Goal: Check status: Check status

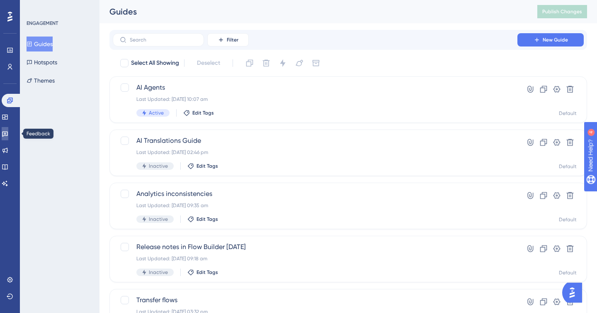
click at [8, 132] on icon at bounding box center [5, 133] width 7 height 7
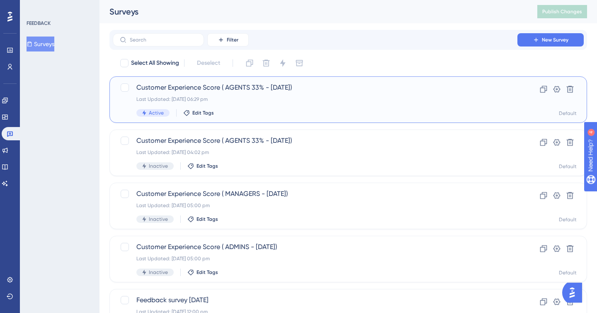
click at [233, 92] on span "Customer Experience Score ( AGENTS 33% - [DATE])" at bounding box center [314, 88] width 357 height 10
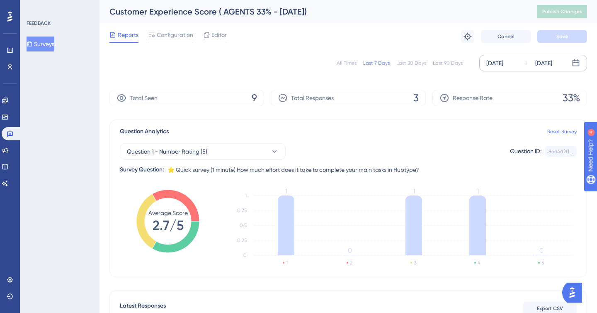
click at [503, 62] on div "[DATE]" at bounding box center [494, 63] width 17 height 10
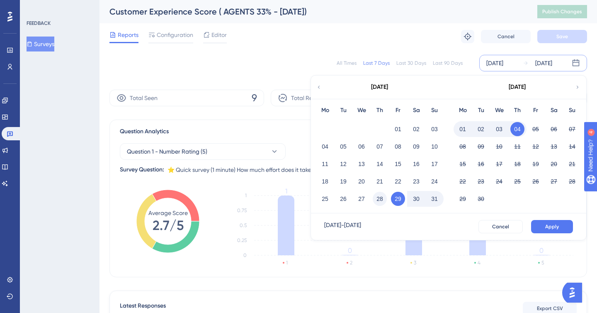
click at [379, 200] on button "28" at bounding box center [380, 199] width 14 height 14
click at [558, 226] on span "Apply" at bounding box center [552, 226] width 14 height 7
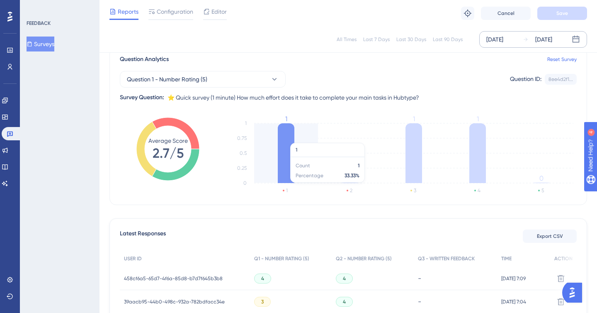
scroll to position [44, 0]
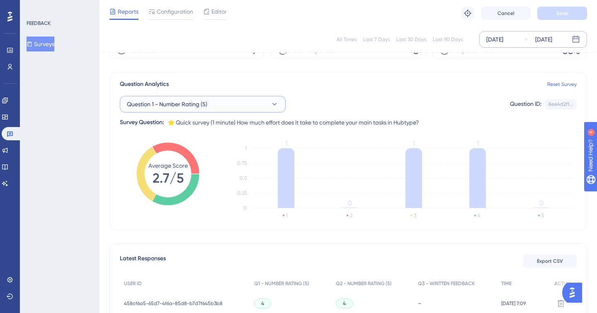
click at [248, 108] on button "Question 1 - Number Rating (5)" at bounding box center [203, 104] width 166 height 17
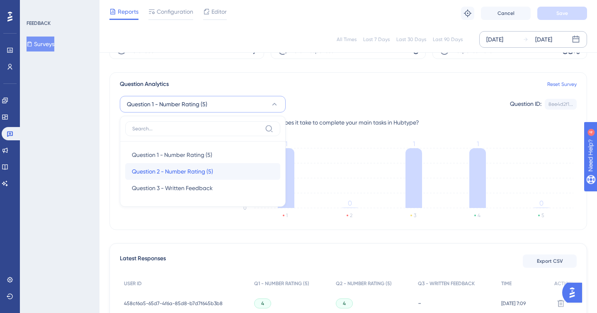
click at [198, 169] on span "Question 2 - Number Rating (5)" at bounding box center [172, 171] width 81 height 10
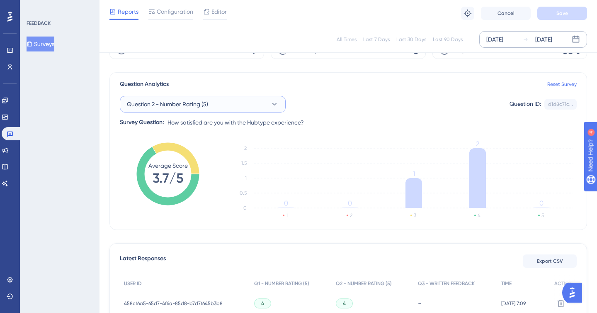
click at [239, 105] on button "Question 2 - Number Rating (5)" at bounding box center [203, 104] width 166 height 17
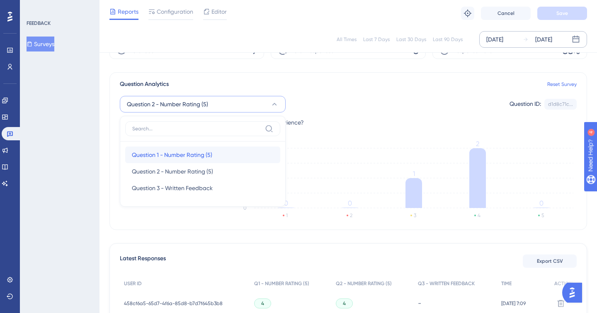
click at [207, 151] on span "Question 1 - Number Rating (5)" at bounding box center [172, 155] width 80 height 10
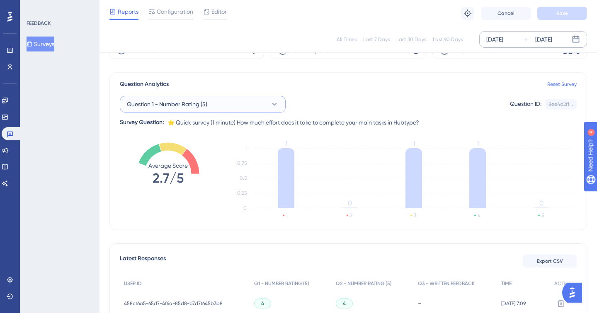
click at [236, 100] on button "Question 1 - Number Rating (5)" at bounding box center [203, 104] width 166 height 17
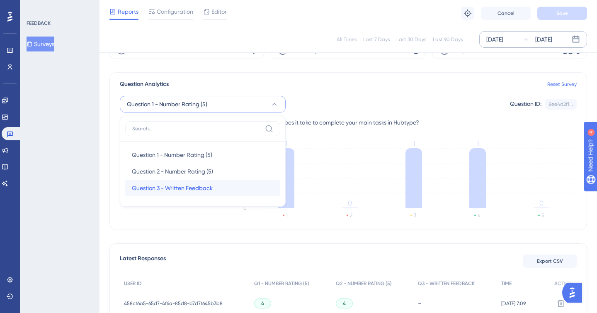
click at [202, 185] on span "Question 3 - Written Feedback" at bounding box center [172, 188] width 81 height 10
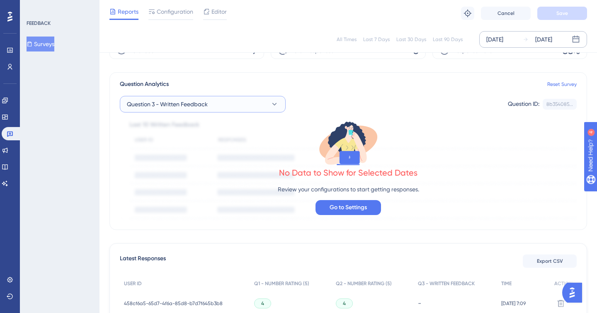
click at [250, 101] on button "Question 3 - Written Feedback" at bounding box center [203, 104] width 166 height 17
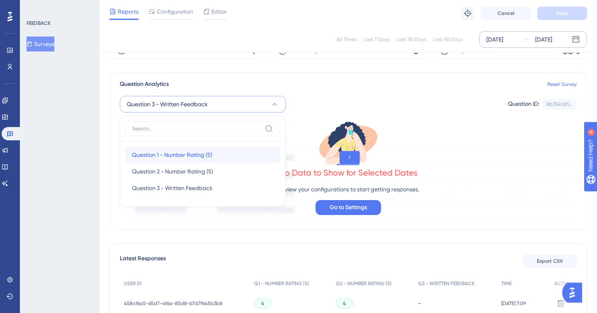
click at [219, 153] on div "Question 1 - Number Rating (5) Question 1 - Number Rating (5)" at bounding box center [203, 154] width 142 height 17
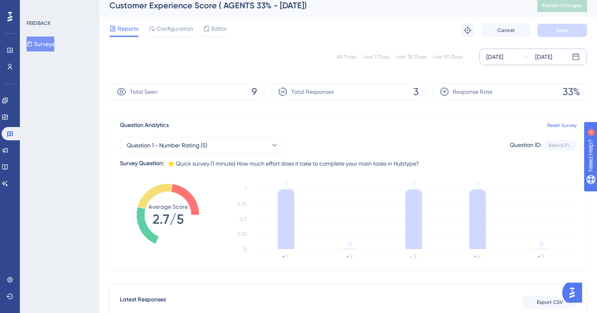
scroll to position [0, 0]
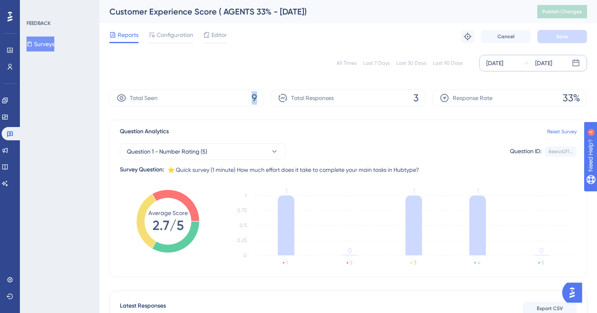
drag, startPoint x: 249, startPoint y: 94, endPoint x: 278, endPoint y: 94, distance: 29.0
click at [280, 94] on div "Total Seen 9 Total Responses 3 Response Rate 33%" at bounding box center [348, 98] width 478 height 17
click at [338, 94] on div "Total Responses 3" at bounding box center [348, 98] width 155 height 17
drag, startPoint x: 416, startPoint y: 97, endPoint x: 430, endPoint y: 97, distance: 13.7
click at [425, 97] on div "Total Responses 3" at bounding box center [348, 98] width 155 height 17
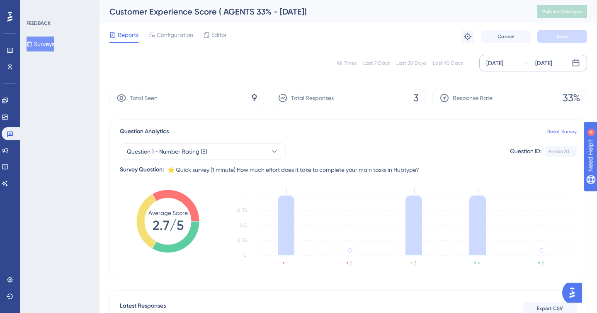
click at [450, 68] on div "All Times Last 7 Days Last 30 Days Last 90 Days [DATE] [DATE]" at bounding box center [348, 63] width 478 height 17
